Goal: Task Accomplishment & Management: Manage account settings

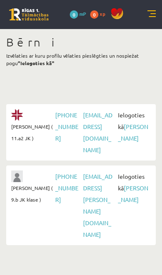
click at [125, 128] on link "[PERSON_NAME]" at bounding box center [133, 132] width 30 height 19
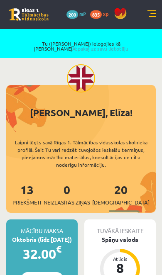
click at [126, 45] on link "Atpakaļ uz savu lietotāju" at bounding box center [100, 48] width 56 height 7
